Goal: Navigation & Orientation: Understand site structure

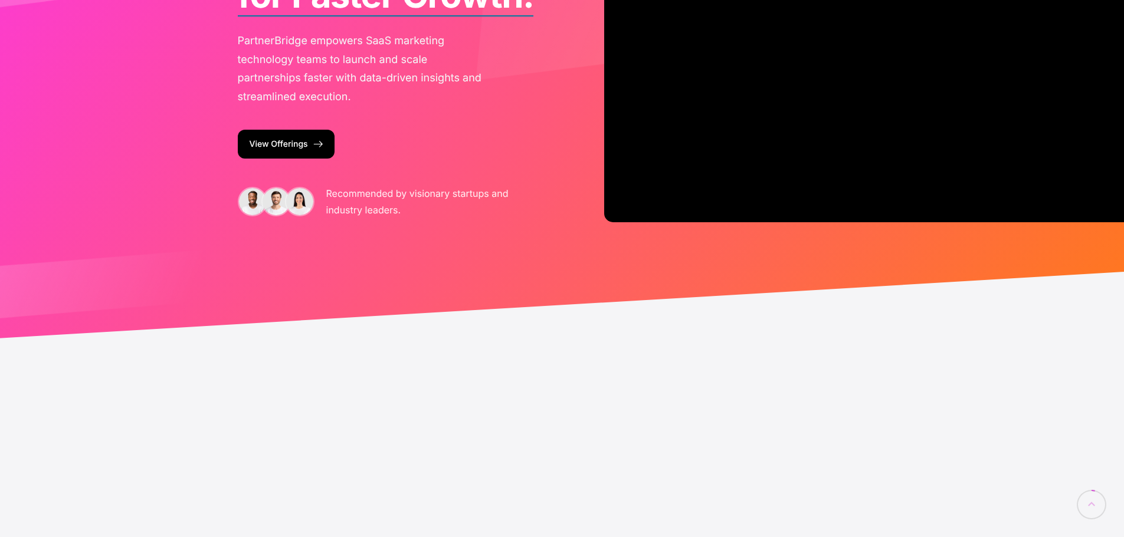
scroll to position [295, 0]
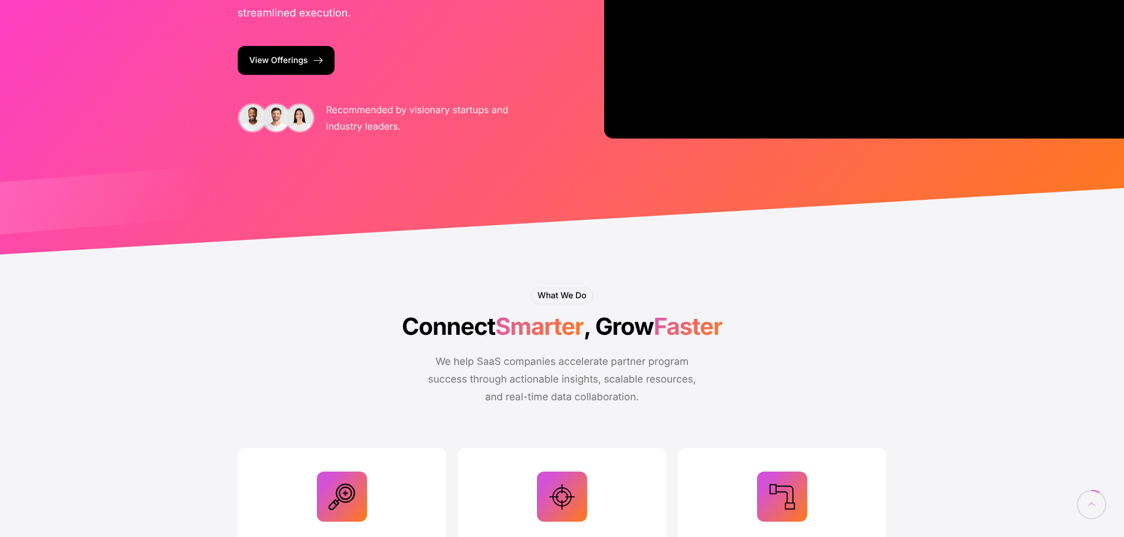
click at [290, 57] on link "View Offerings" at bounding box center [286, 60] width 97 height 29
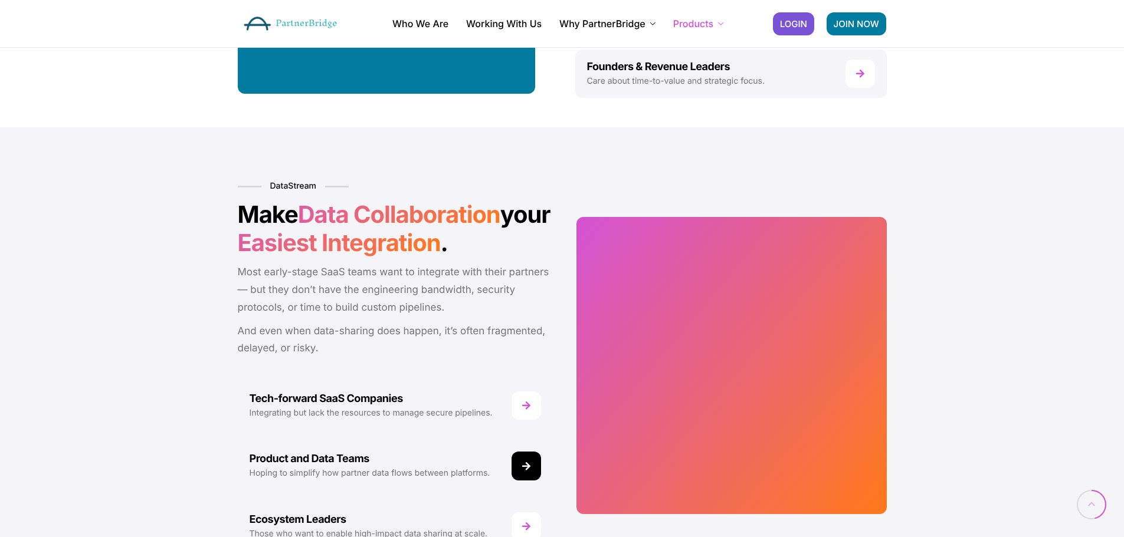
scroll to position [767, 0]
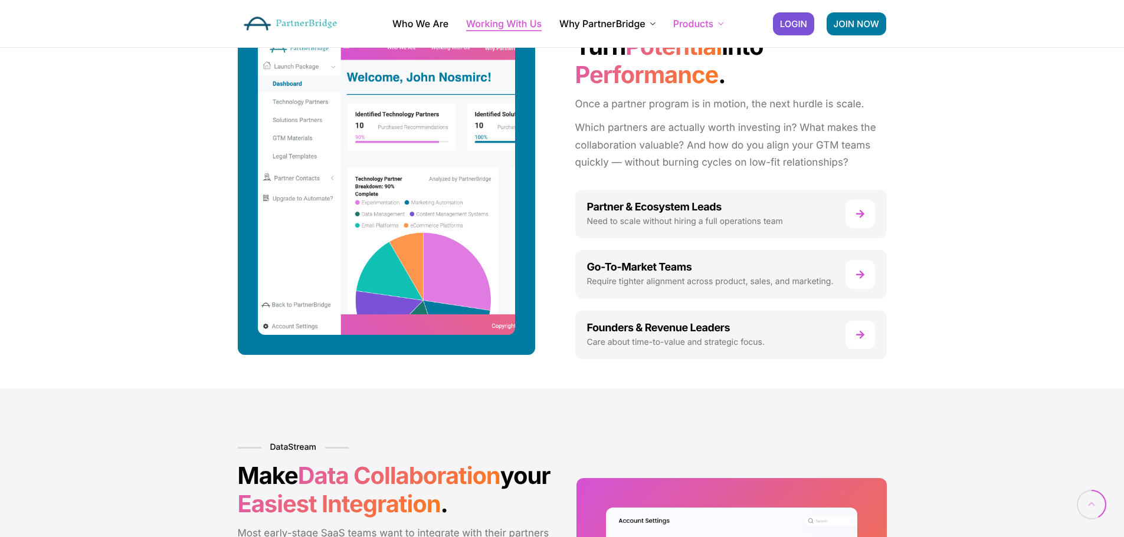
click at [498, 24] on link "Working With Us" at bounding box center [503, 23] width 75 height 9
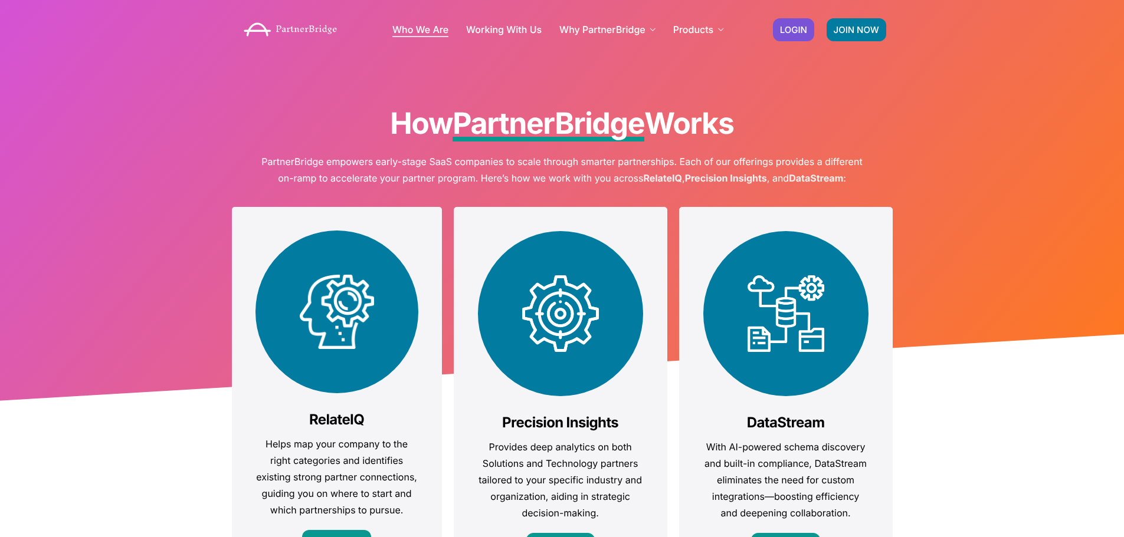
click at [429, 32] on link "Who We Are" at bounding box center [420, 29] width 56 height 9
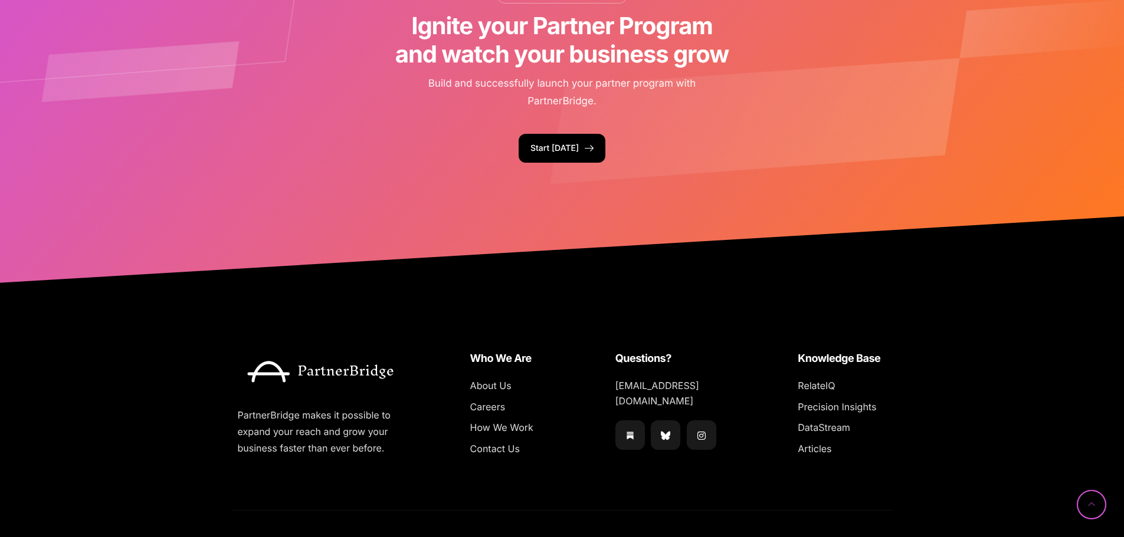
scroll to position [2889, 0]
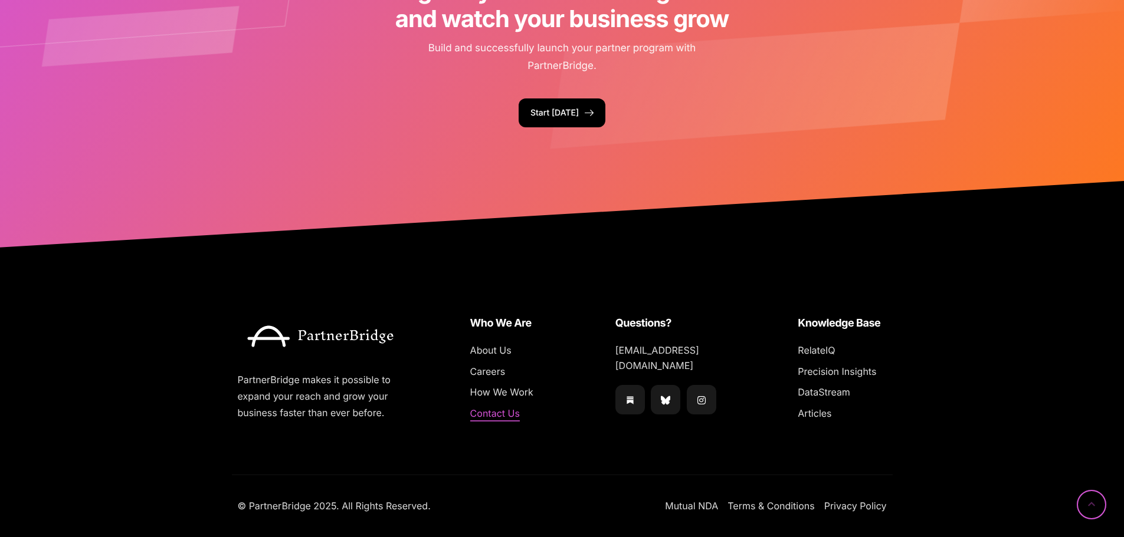
click at [497, 411] on span "Contact Us" at bounding box center [495, 413] width 50 height 15
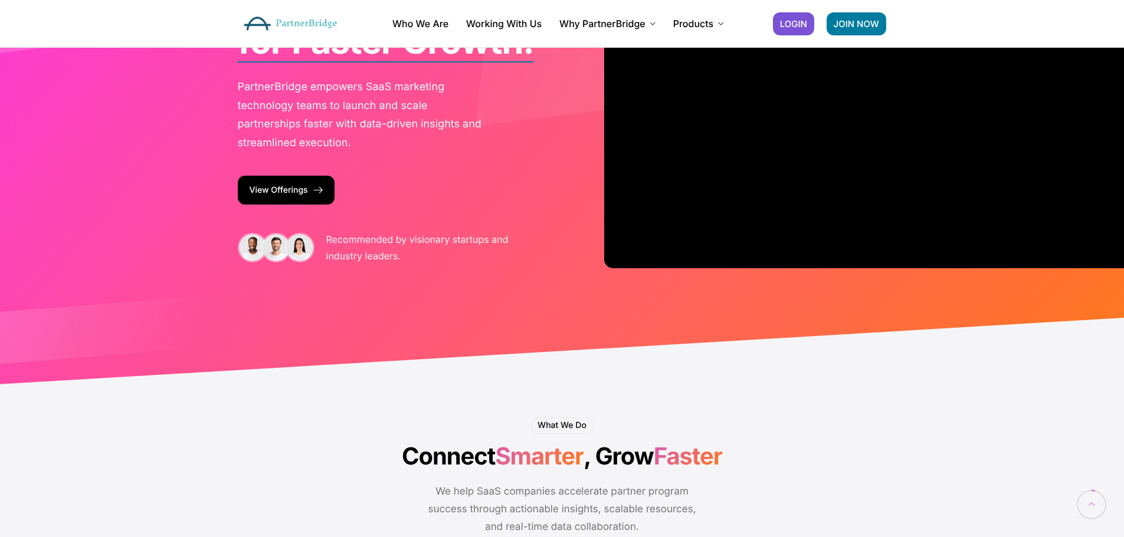
scroll to position [118, 0]
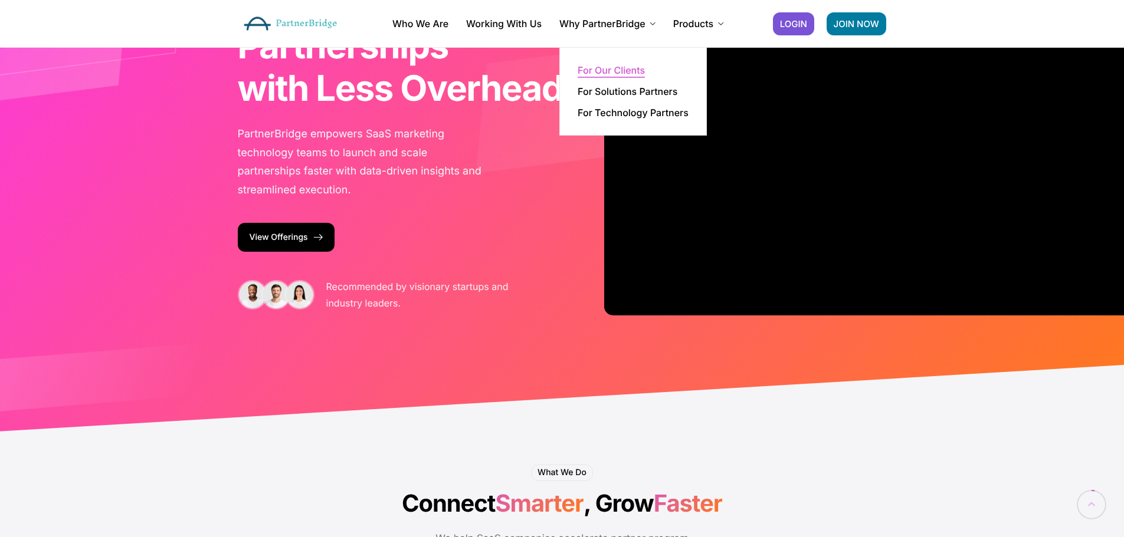
click at [620, 73] on link "For Our Clients" at bounding box center [610, 69] width 67 height 9
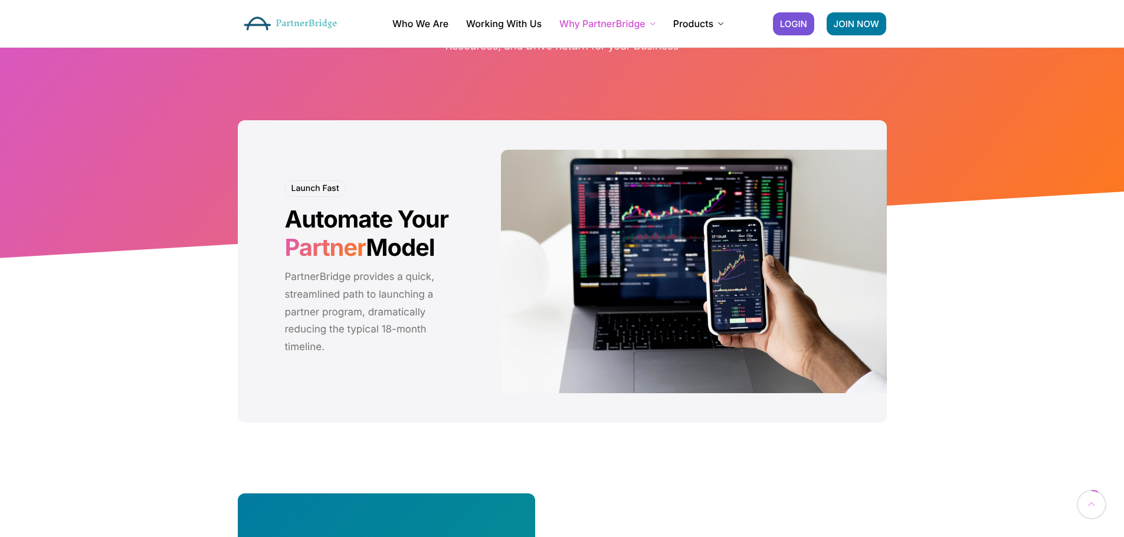
scroll to position [177, 0]
